Goal: Find contact information: Find contact information

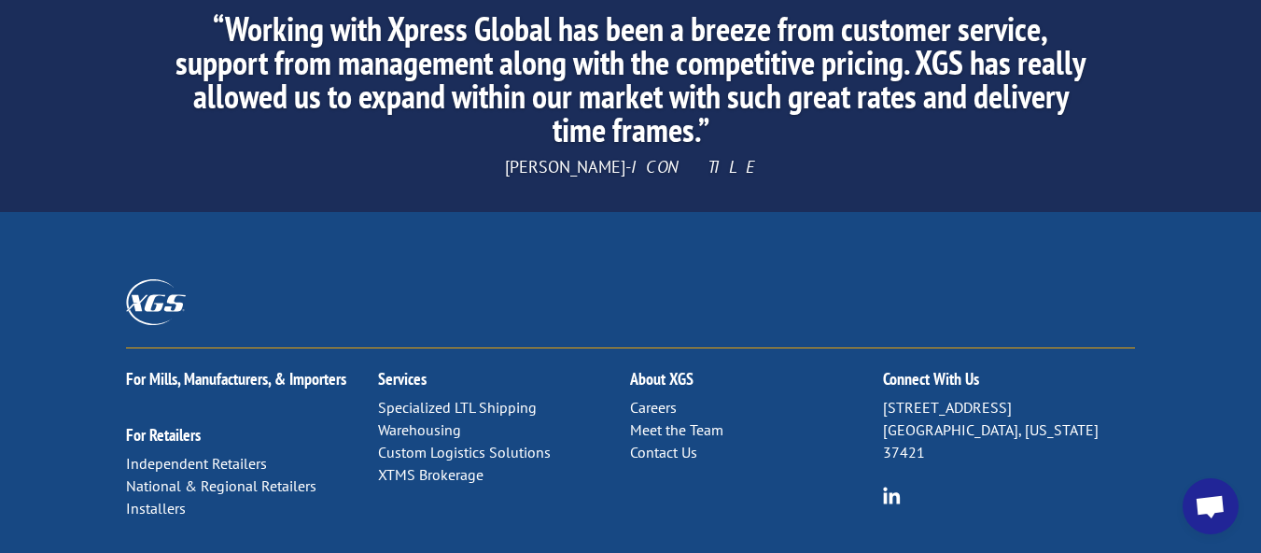
scroll to position [3075, 0]
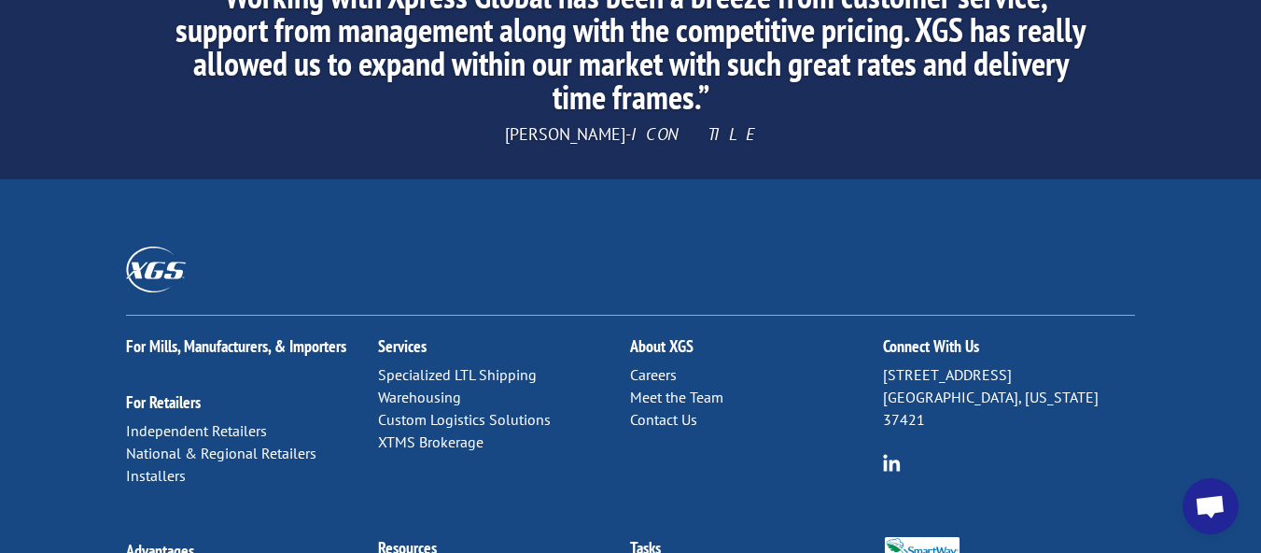
click at [677, 410] on link "Contact Us" at bounding box center [663, 419] width 67 height 19
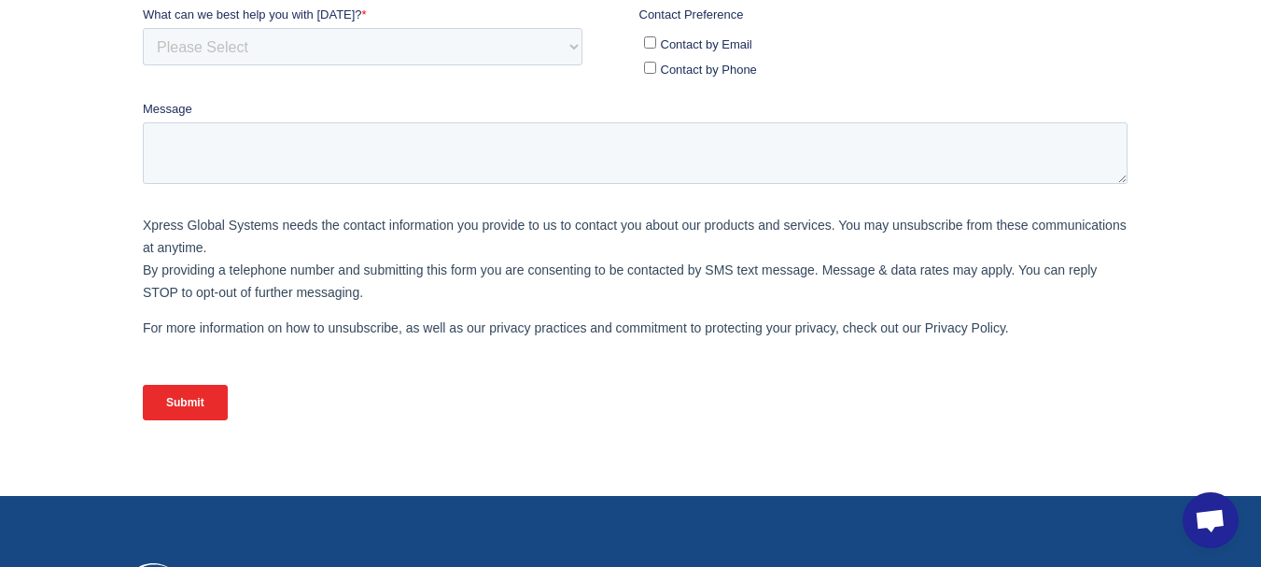
scroll to position [1095, 0]
